Goal: Transaction & Acquisition: Purchase product/service

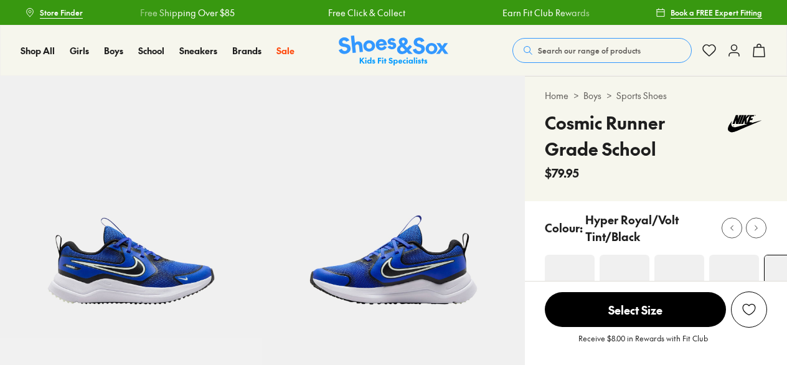
click at [604, 305] on span "Select Size" at bounding box center [635, 309] width 181 height 35
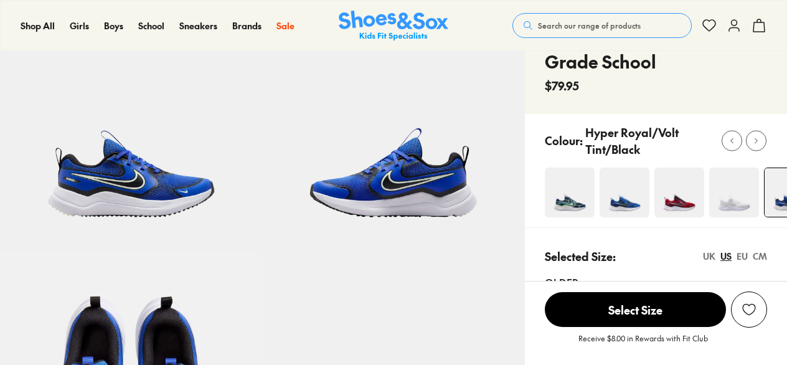
select select "*"
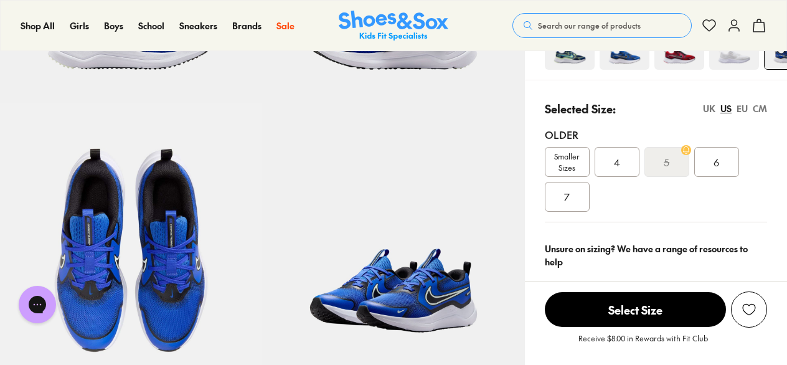
scroll to position [229, 0]
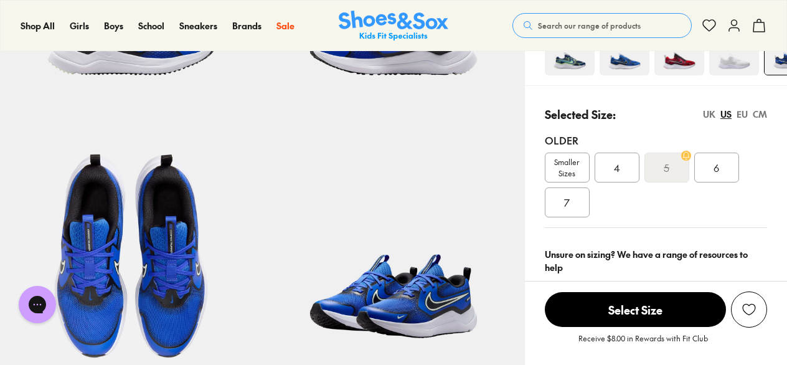
click at [706, 112] on div "UK" at bounding box center [709, 114] width 12 height 13
click at [758, 113] on div "CM" at bounding box center [759, 114] width 14 height 13
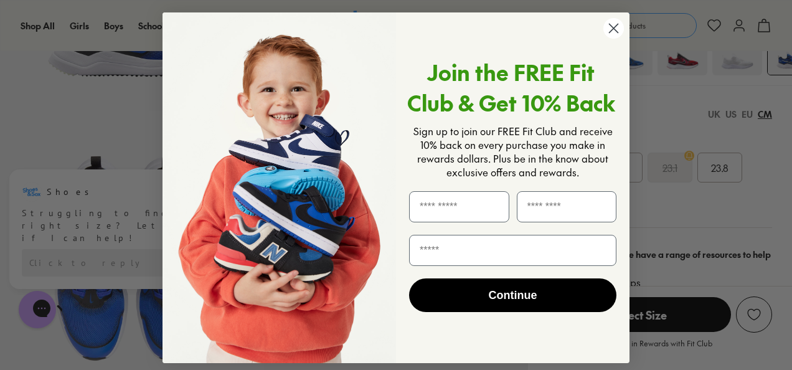
click at [611, 36] on circle "Close dialog" at bounding box center [613, 28] width 21 height 21
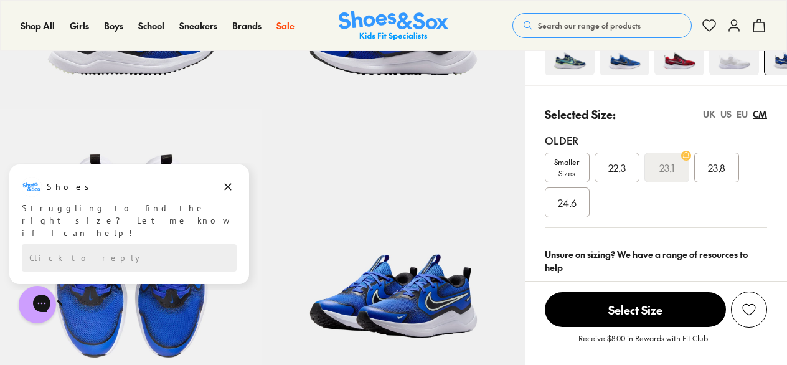
click at [603, 167] on div "22.3" at bounding box center [616, 167] width 45 height 30
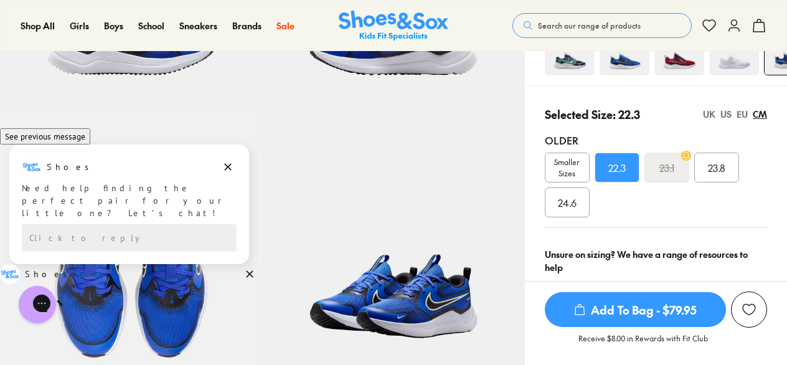
drag, startPoint x: 561, startPoint y: 174, endPoint x: 518, endPoint y: 171, distance: 43.0
drag, startPoint x: 518, startPoint y: 171, endPoint x: 476, endPoint y: 203, distance: 53.3
drag, startPoint x: 476, startPoint y: 203, endPoint x: 427, endPoint y: 172, distance: 58.5
click at [427, 172] on img at bounding box center [393, 240] width 262 height 262
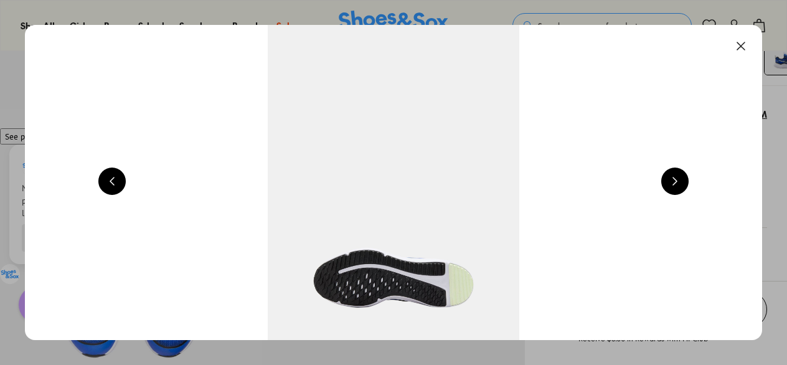
scroll to position [0, 2967]
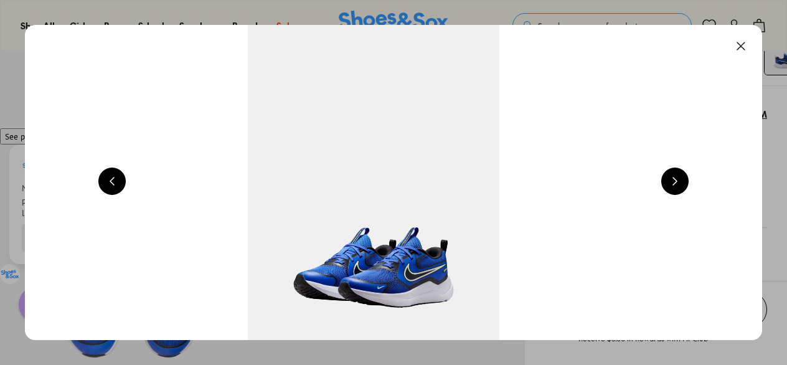
click at [743, 45] on button at bounding box center [740, 45] width 27 height 27
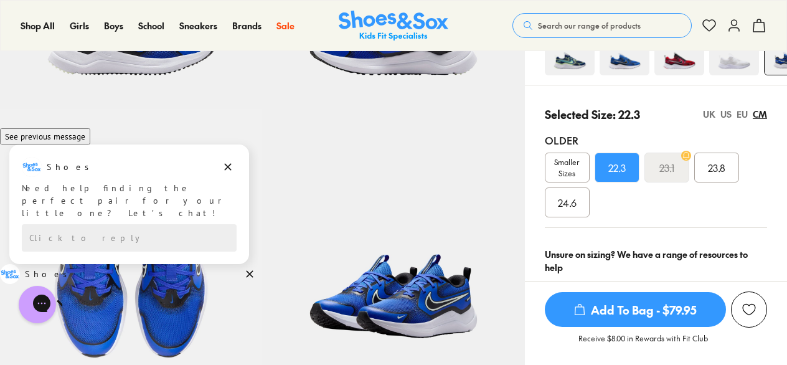
click at [563, 161] on span "Smaller Sizes" at bounding box center [567, 167] width 44 height 22
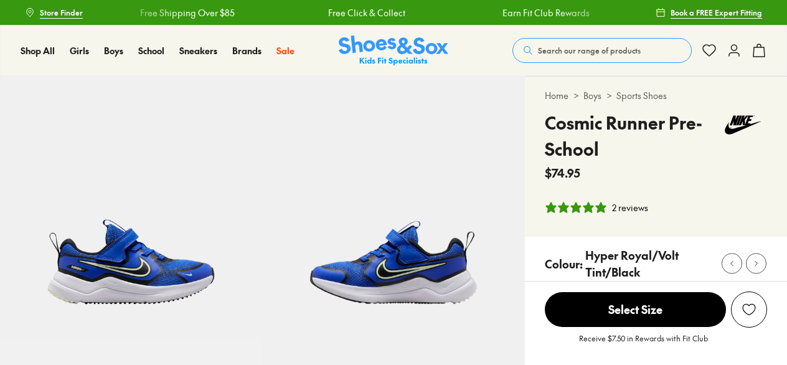
select select "*"
drag, startPoint x: 785, startPoint y: 37, endPoint x: 790, endPoint y: 57, distance: 19.9
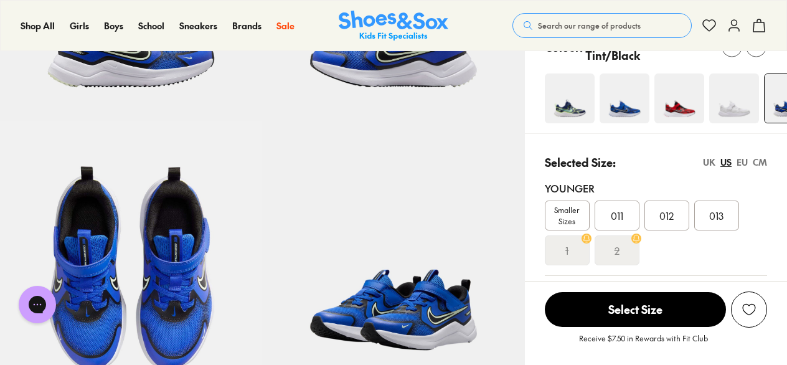
scroll to position [248, 0]
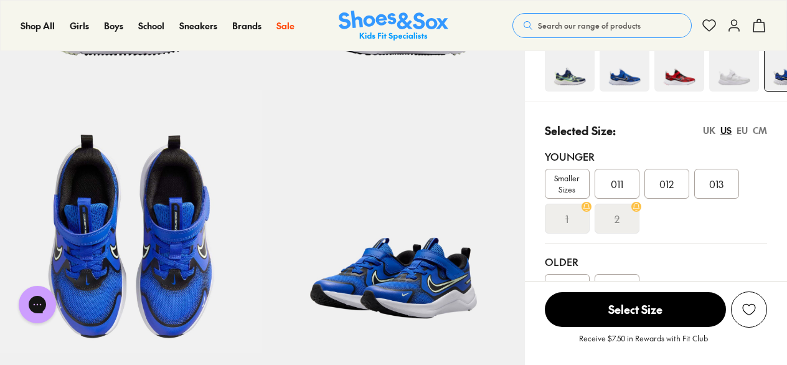
click at [760, 126] on div "CM" at bounding box center [759, 130] width 14 height 13
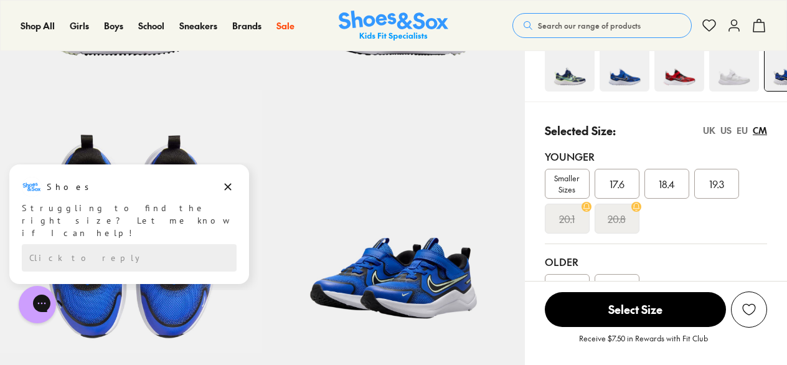
click at [760, 126] on div "CM" at bounding box center [759, 130] width 14 height 13
